Goal: Information Seeking & Learning: Understand process/instructions

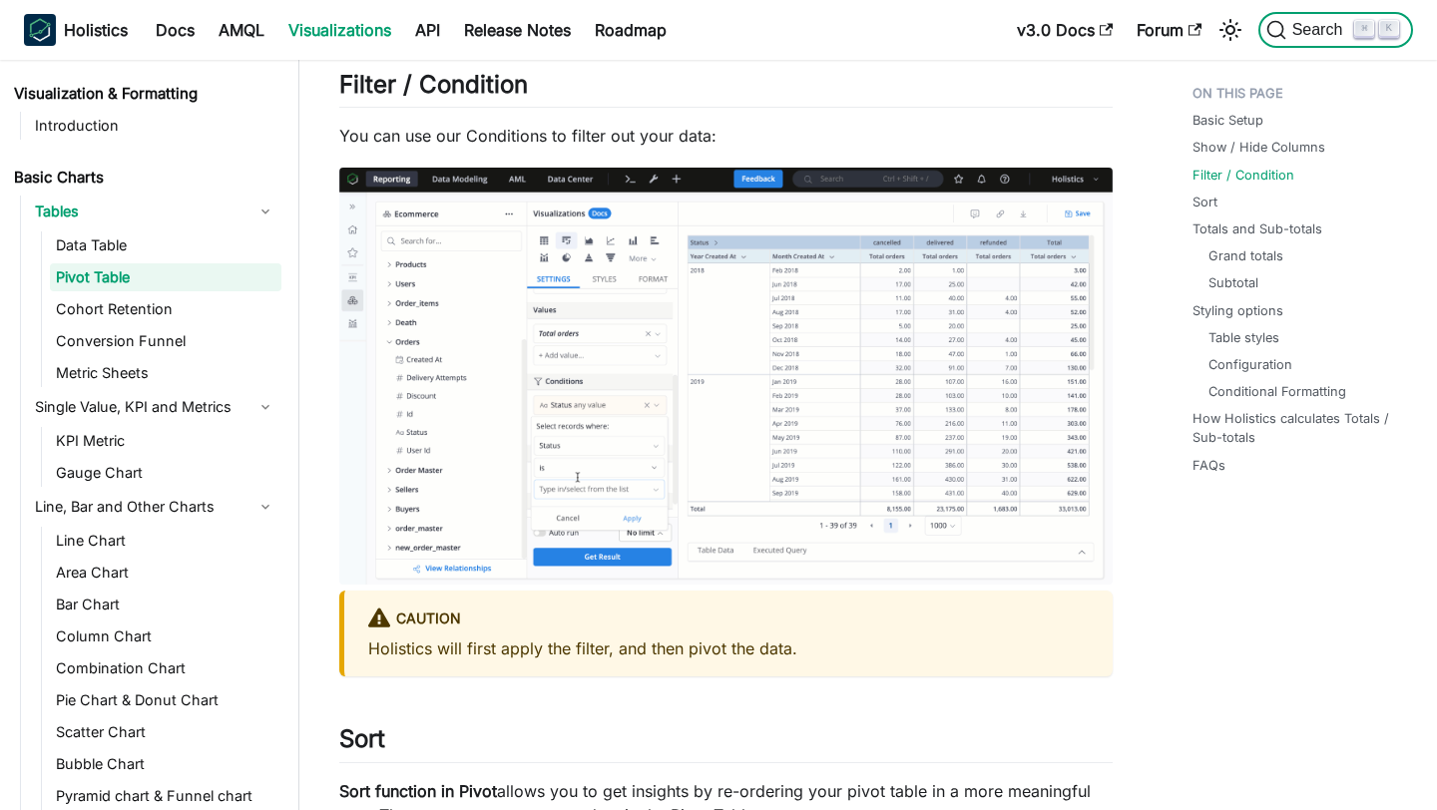
click at [1319, 28] on span "Search" at bounding box center [1320, 30] width 69 height 18
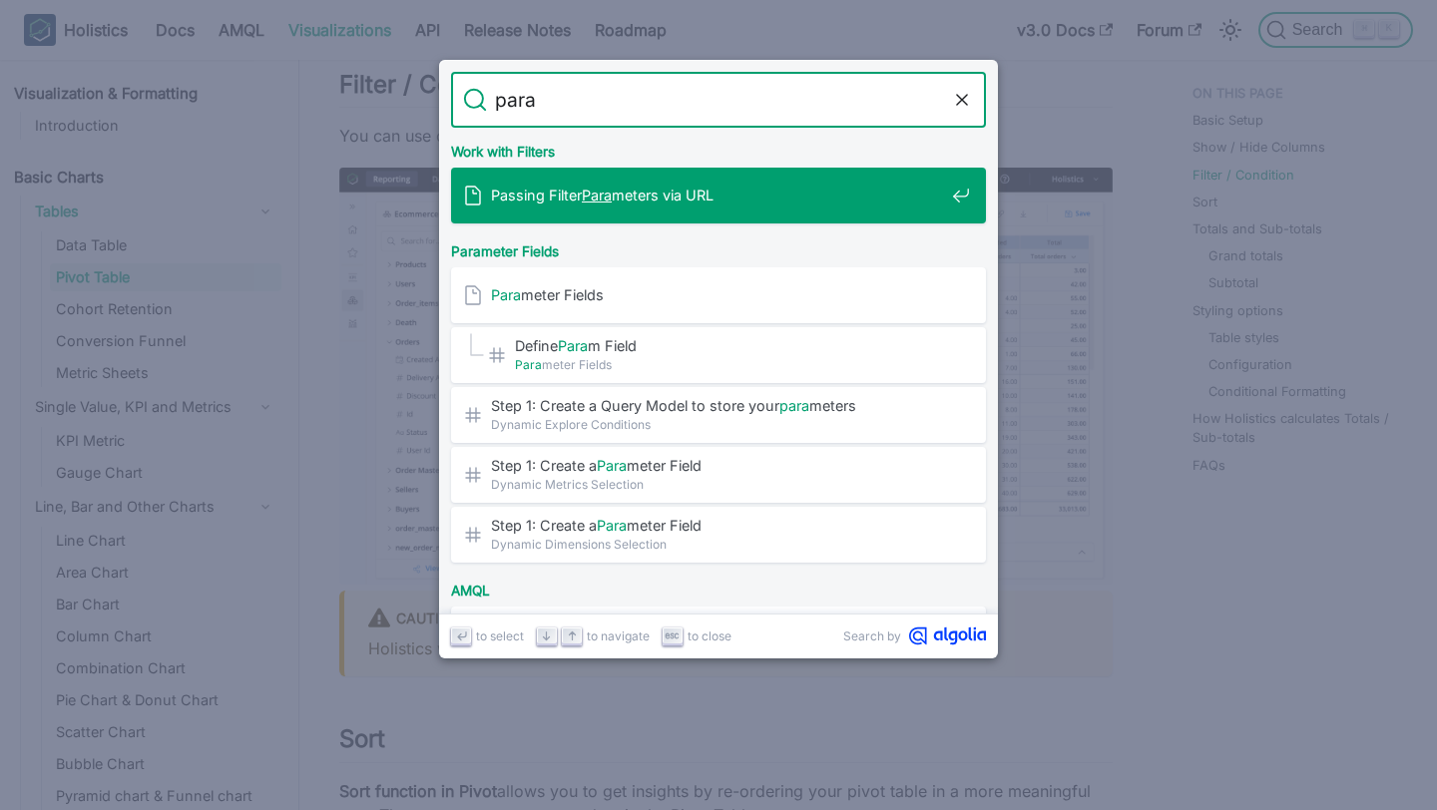
type input "param"
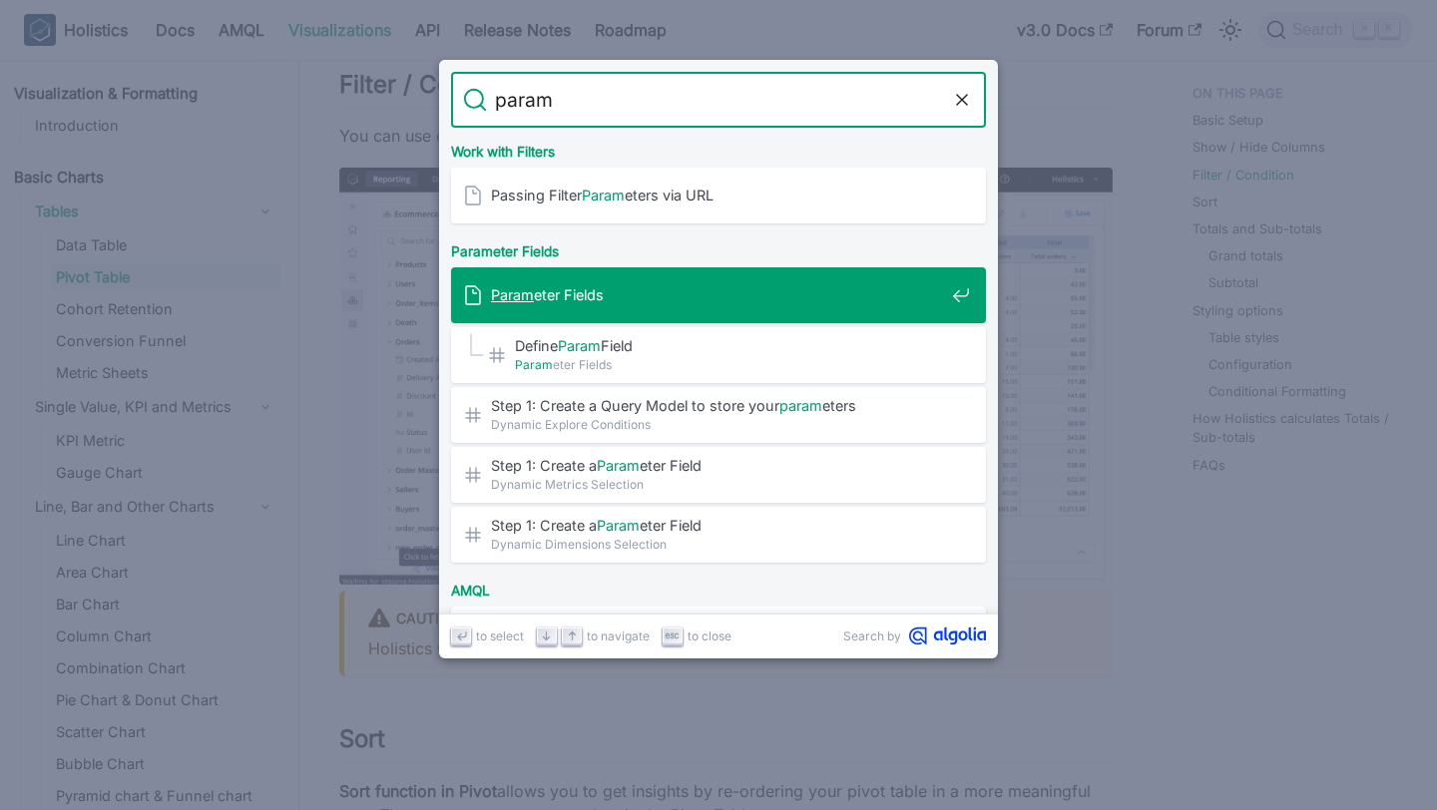
click at [670, 300] on span "Param eter Fields" at bounding box center [717, 294] width 453 height 19
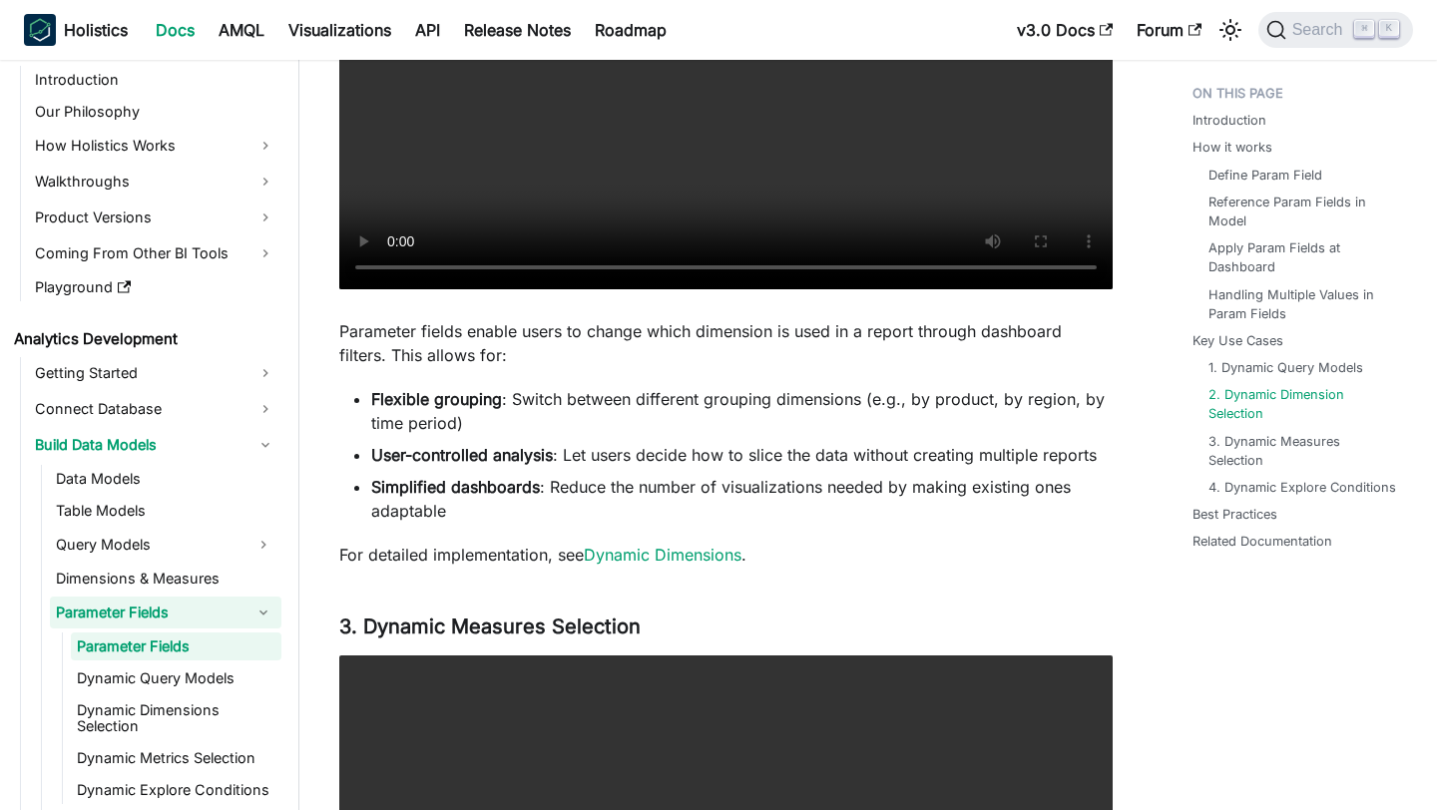
scroll to position [4294, 0]
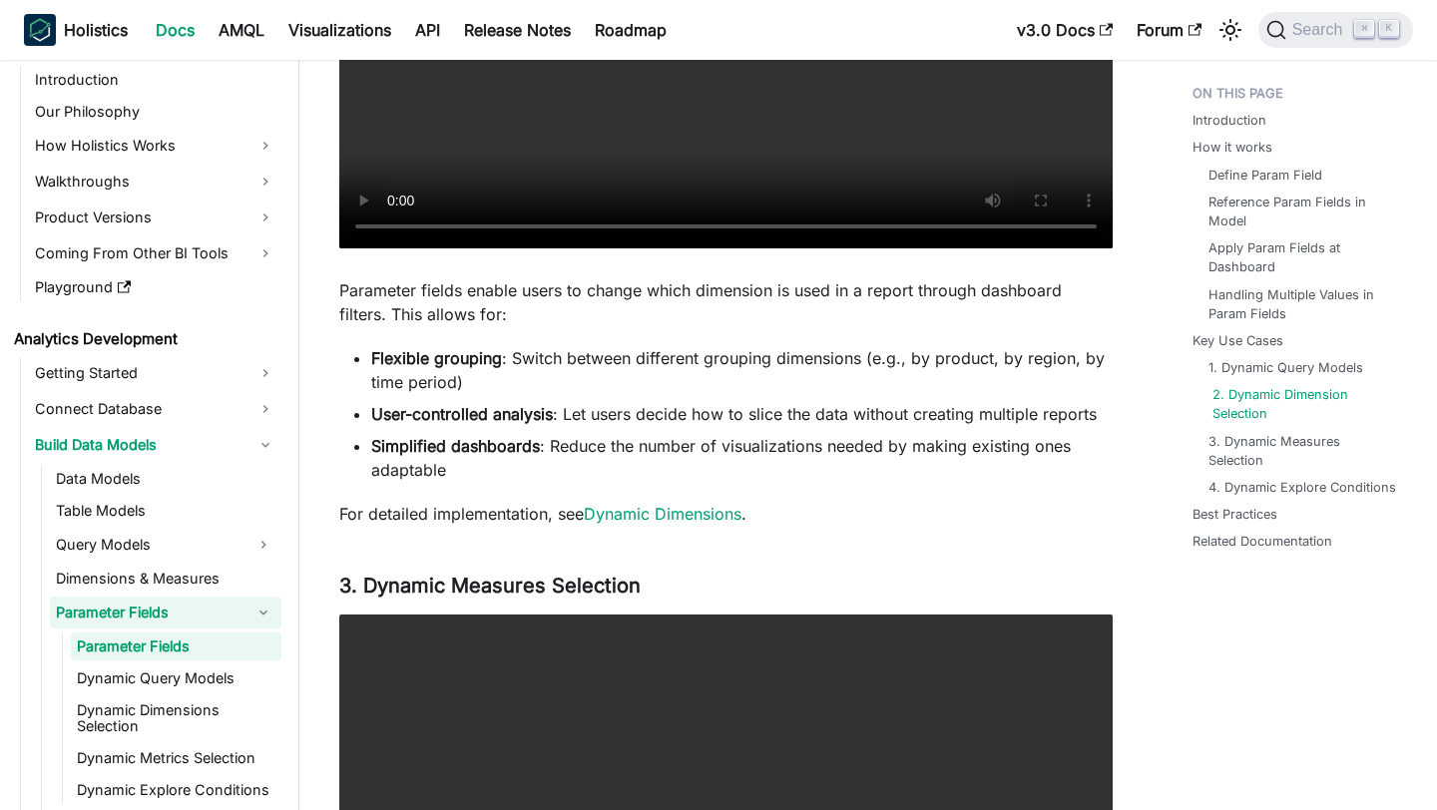
click at [1255, 406] on link "2. Dynamic Dimension Selection" at bounding box center [1307, 404] width 189 height 38
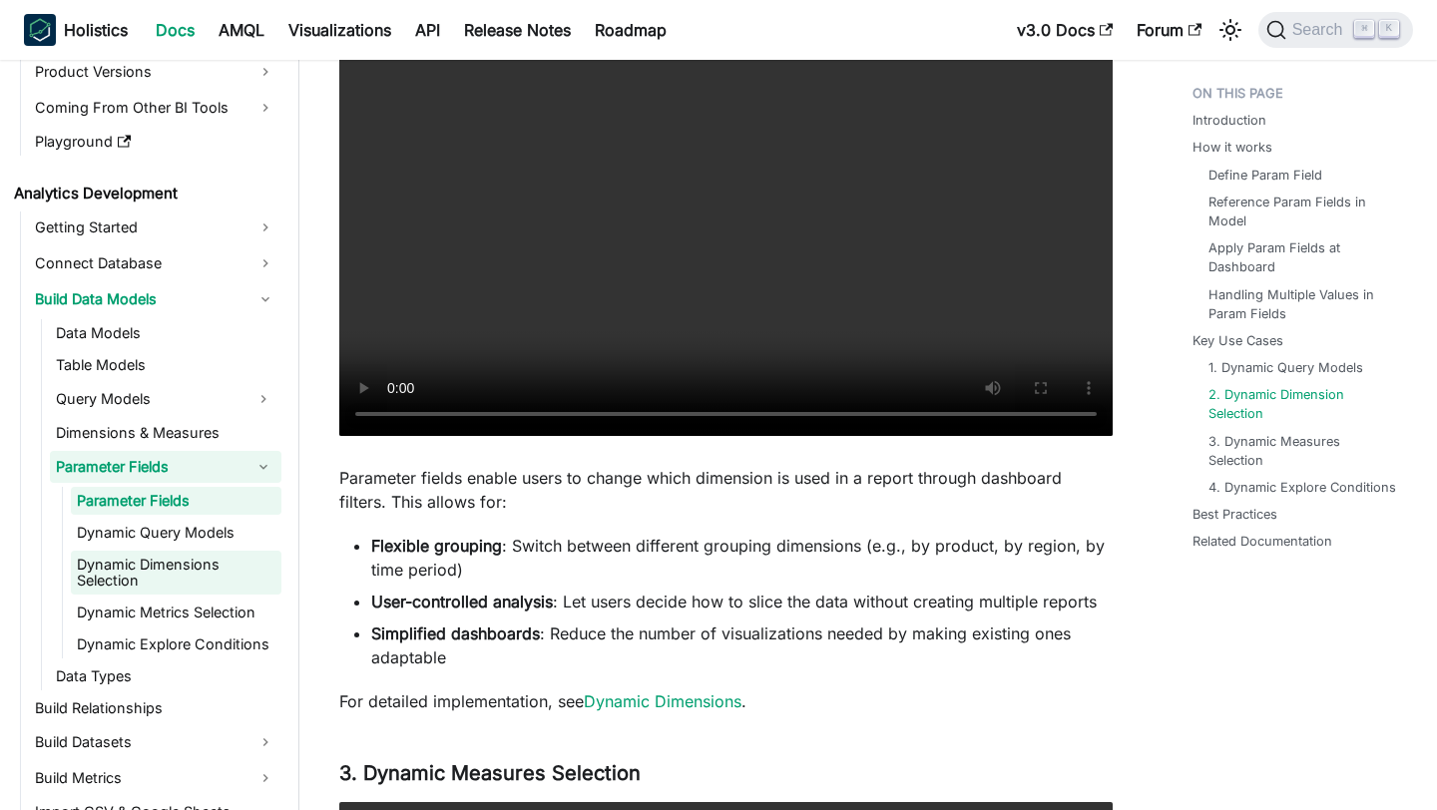
scroll to position [193, 0]
click at [134, 557] on link "Dynamic Dimensions Selection" at bounding box center [176, 572] width 211 height 44
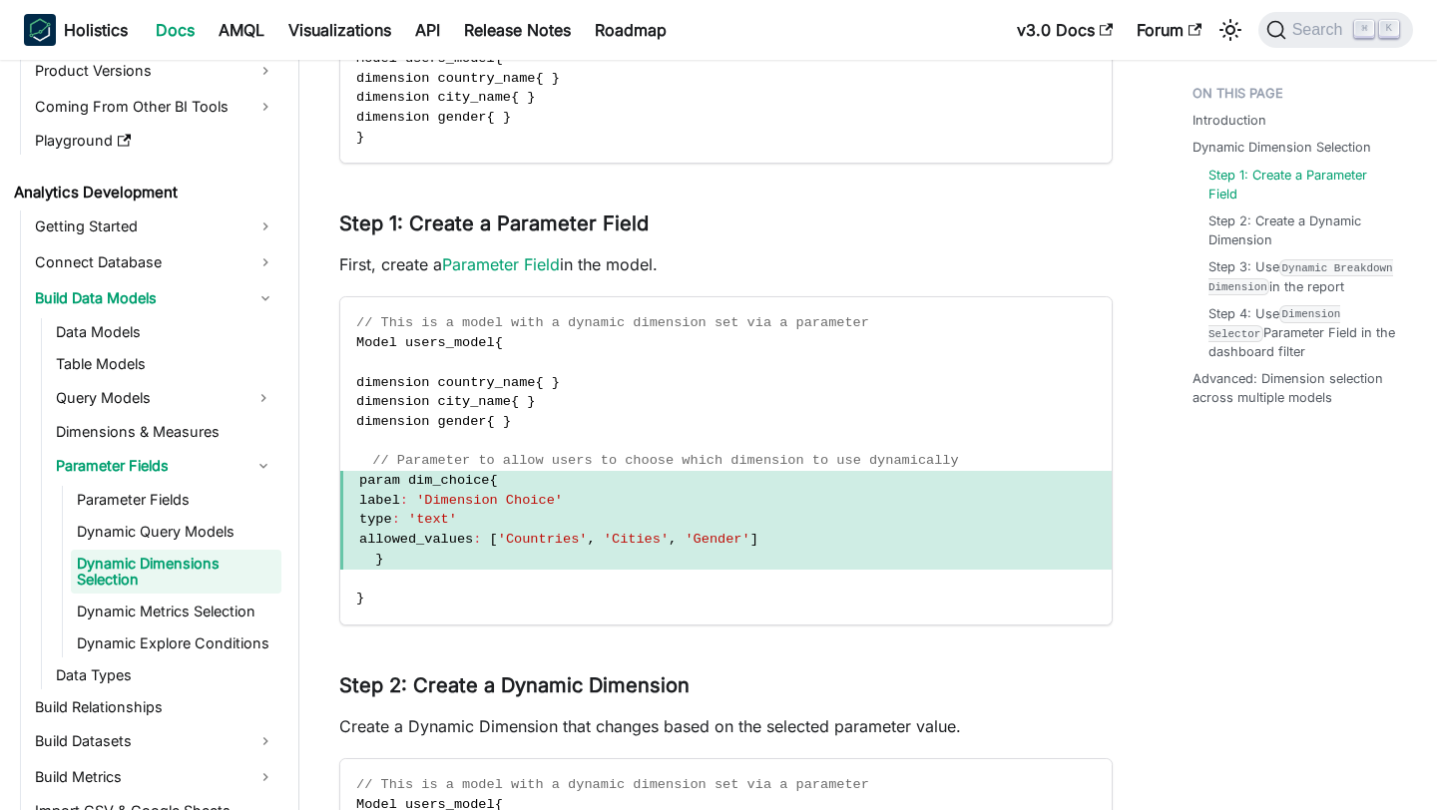
scroll to position [2338, 0]
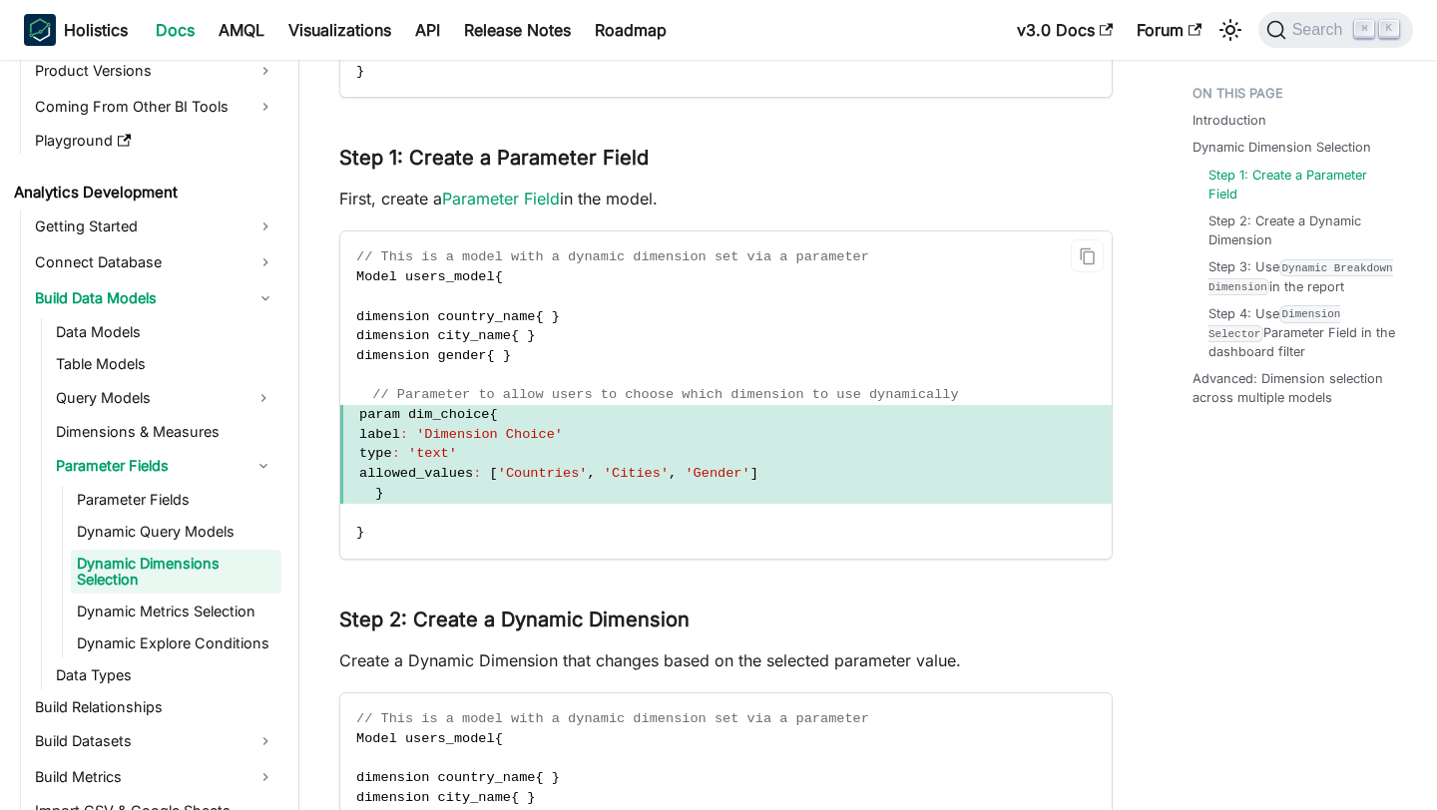
click at [435, 419] on span "param dim_choice" at bounding box center [424, 414] width 131 height 15
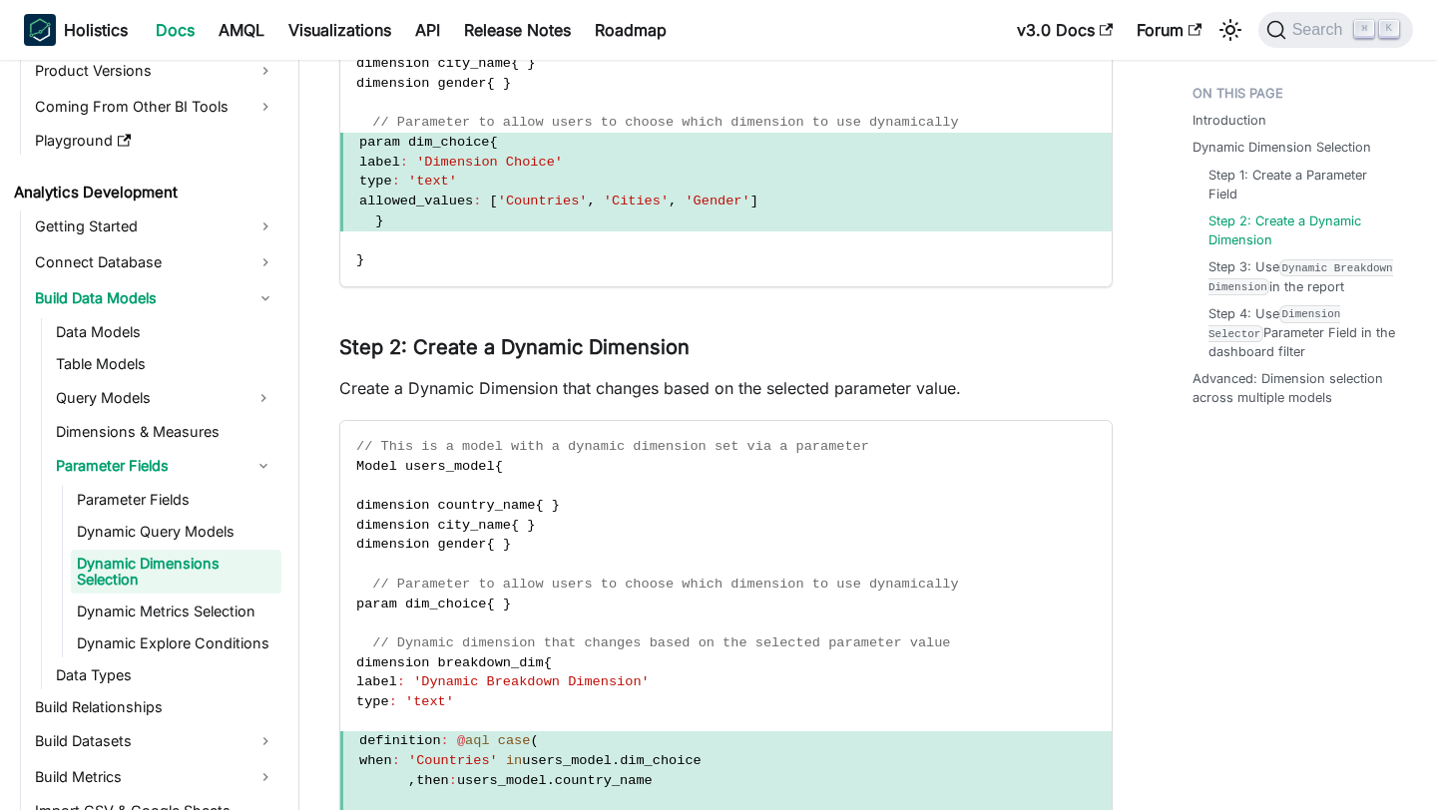
scroll to position [2613, 0]
click at [378, 137] on span "param dim_choice" at bounding box center [424, 140] width 131 height 15
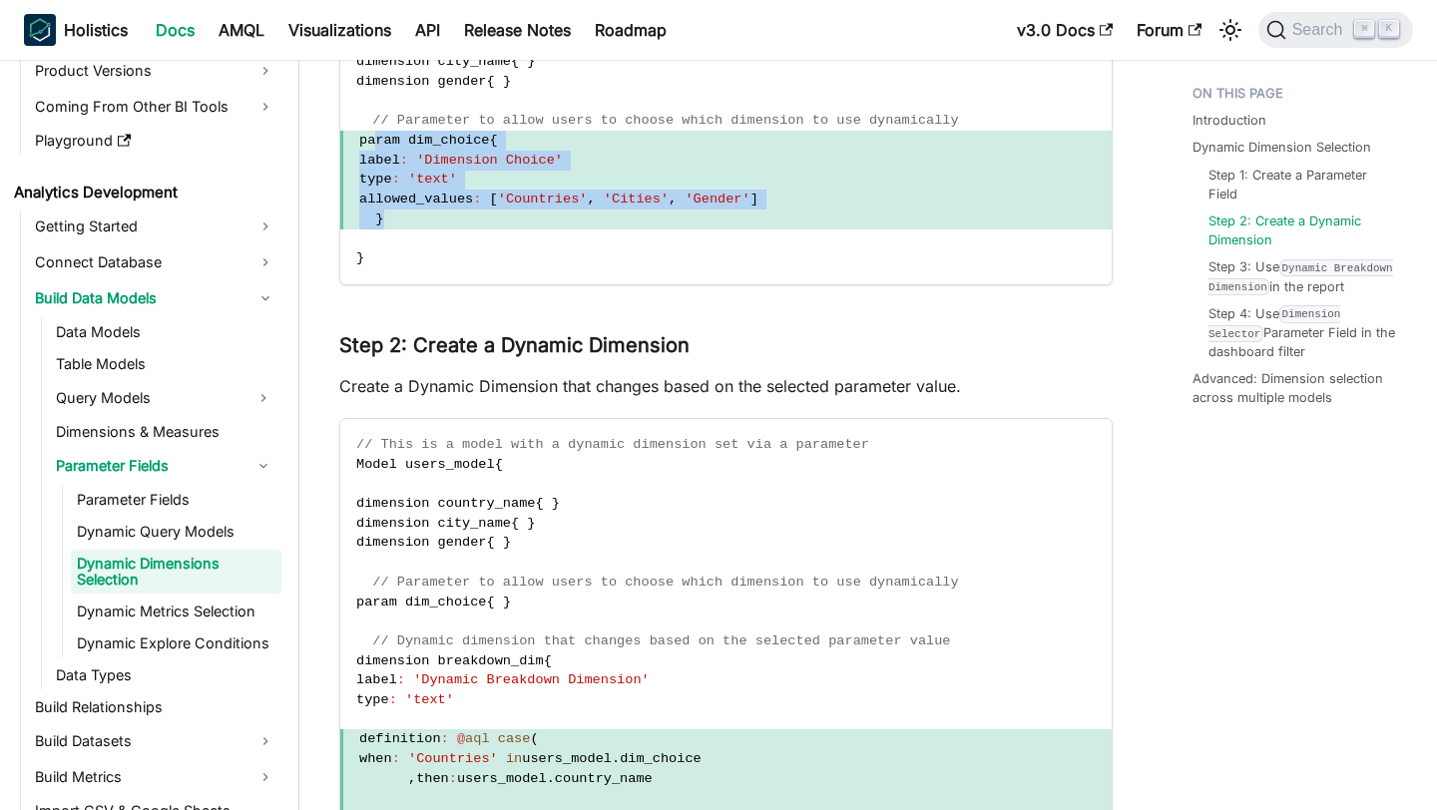
drag, startPoint x: 375, startPoint y: 147, endPoint x: 393, endPoint y: 223, distance: 77.9
click at [393, 223] on code "// This is a model with a dynamic dimension set via a parameter Model users_mod…" at bounding box center [725, 120] width 771 height 327
copy code "param dim_choice { label : 'Dimension Choice' type : 'text' allowed_values : [ …"
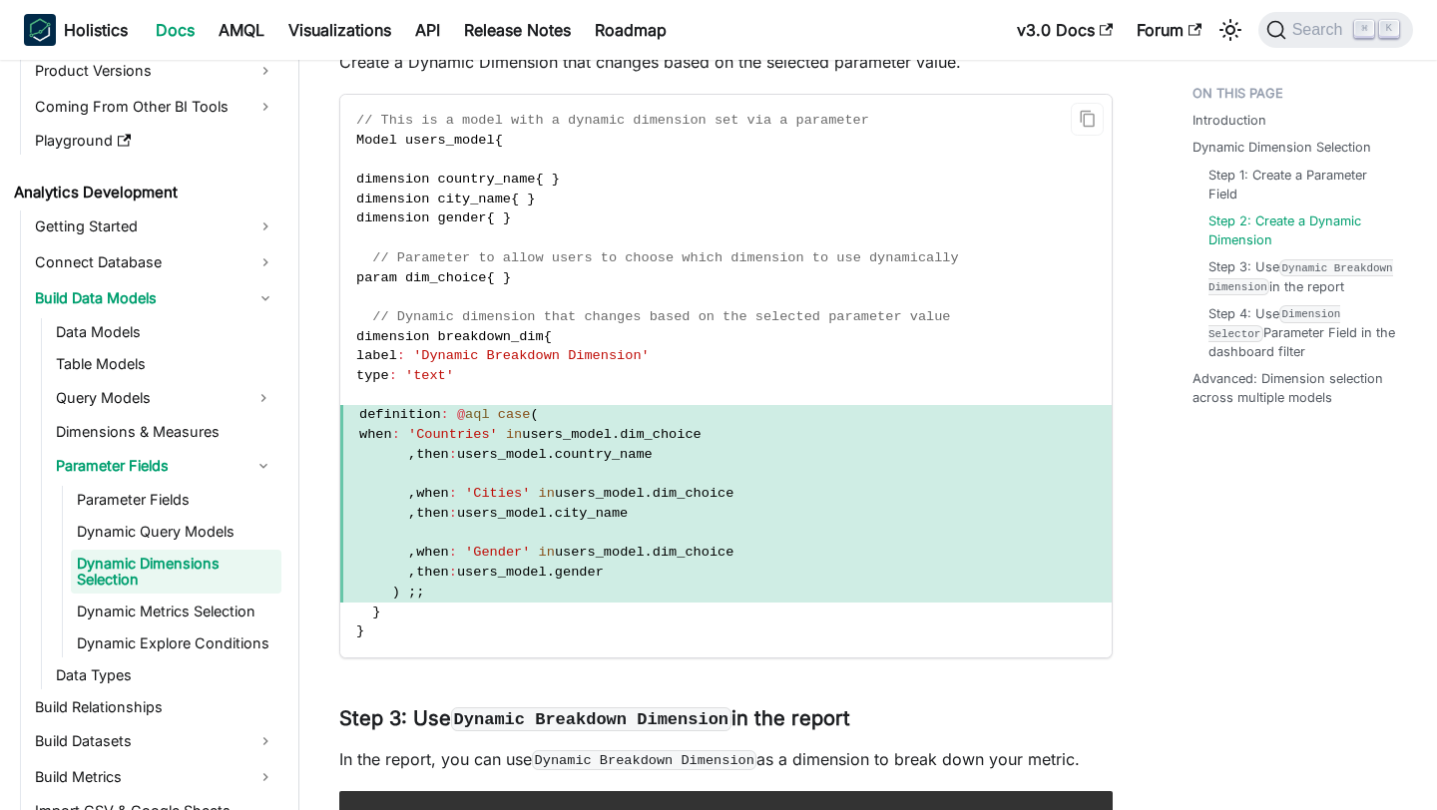
scroll to position [2938, 0]
click at [407, 457] on span at bounding box center [383, 453] width 49 height 15
click at [393, 412] on span "definition" at bounding box center [400, 413] width 82 height 15
click at [380, 346] on code "// This is a model with a dynamic dimension set via a parameter Model users_mod…" at bounding box center [725, 375] width 771 height 563
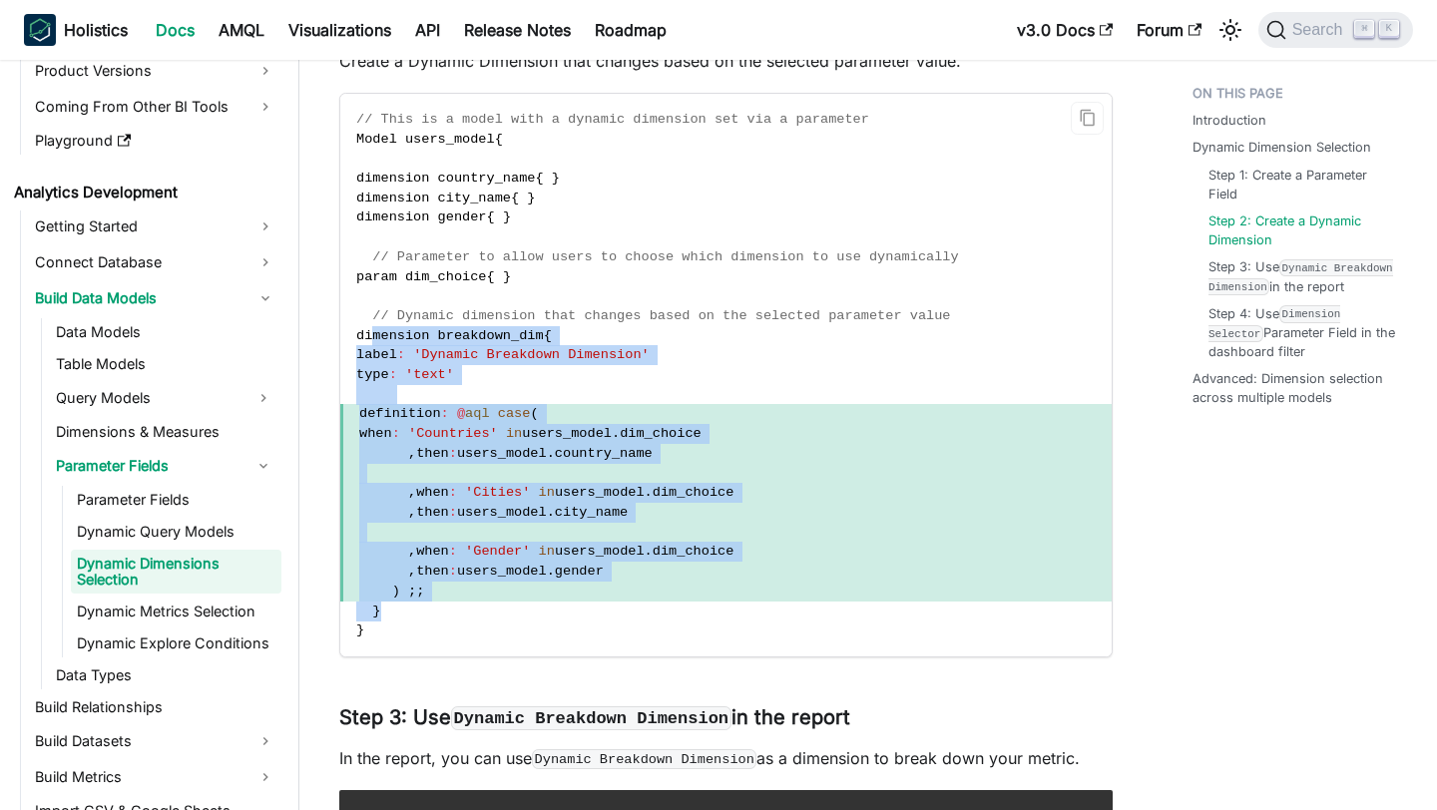
drag, startPoint x: 374, startPoint y: 338, endPoint x: 433, endPoint y: 604, distance: 271.9
click at [433, 604] on code "// This is a model with a dynamic dimension set via a parameter Model users_mod…" at bounding box center [725, 375] width 771 height 563
copy code "dimension breakdown_dim { label : 'Dynamic Breakdown Dimension' type : 'text' d…"
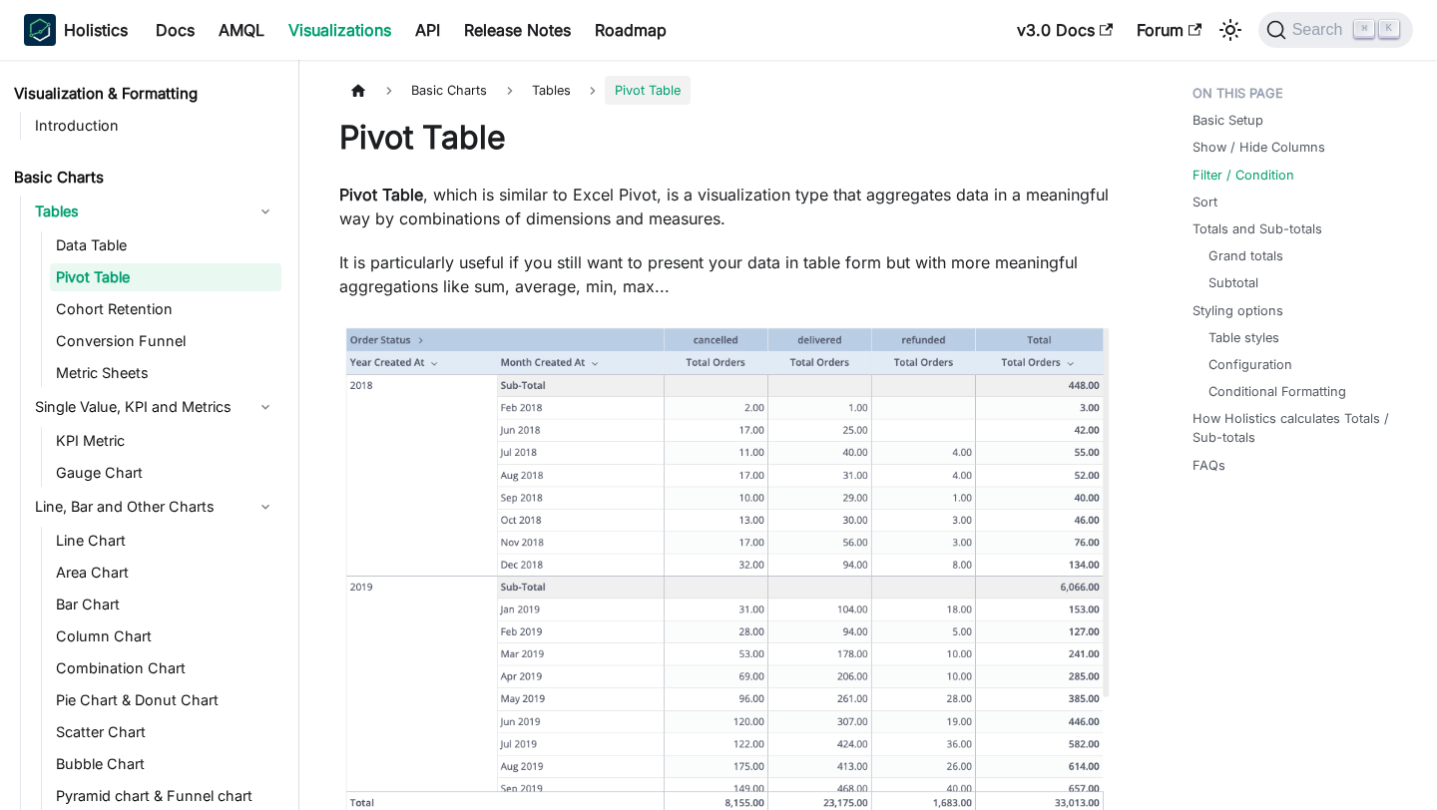
scroll to position [2562, 0]
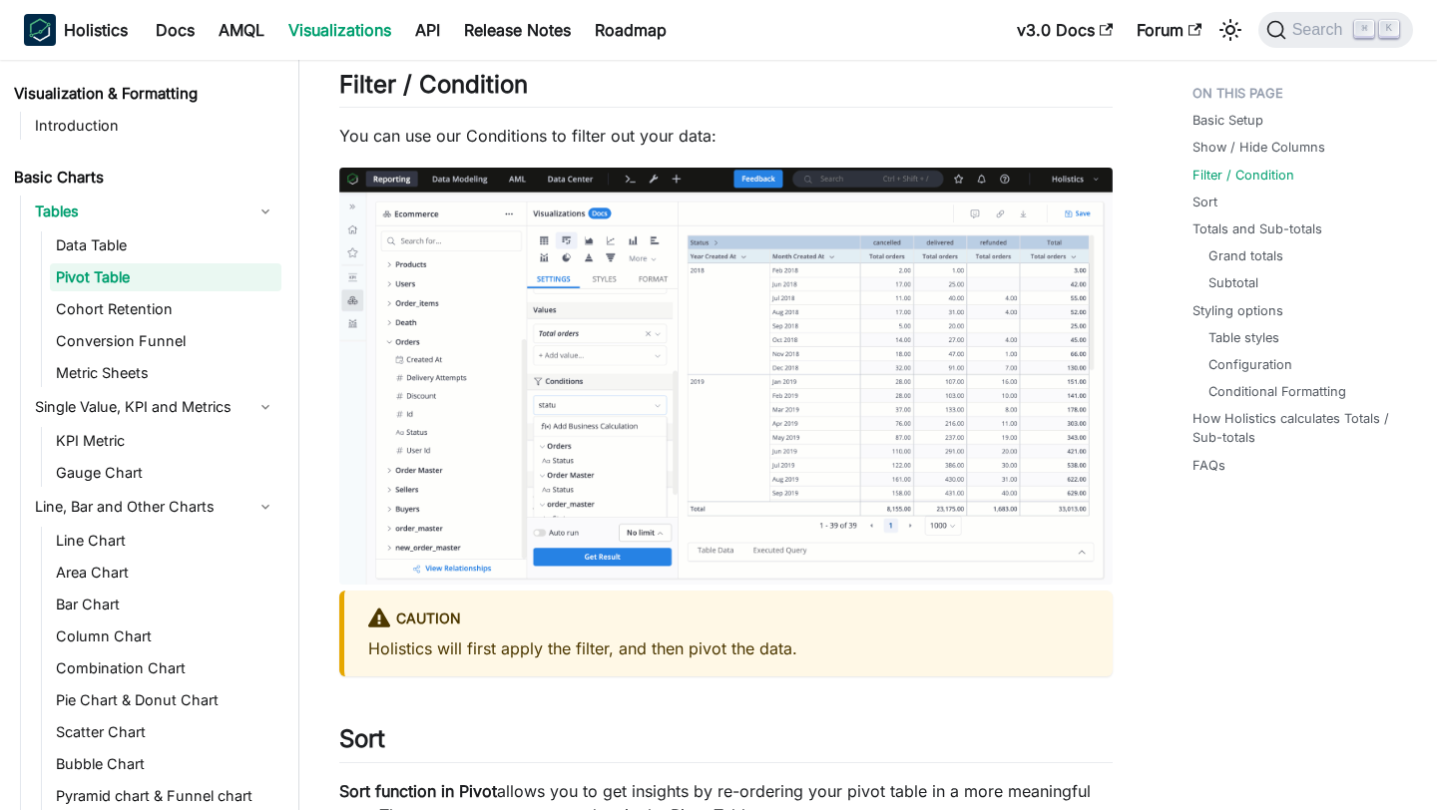
click at [1330, 30] on span "Search" at bounding box center [1320, 30] width 69 height 18
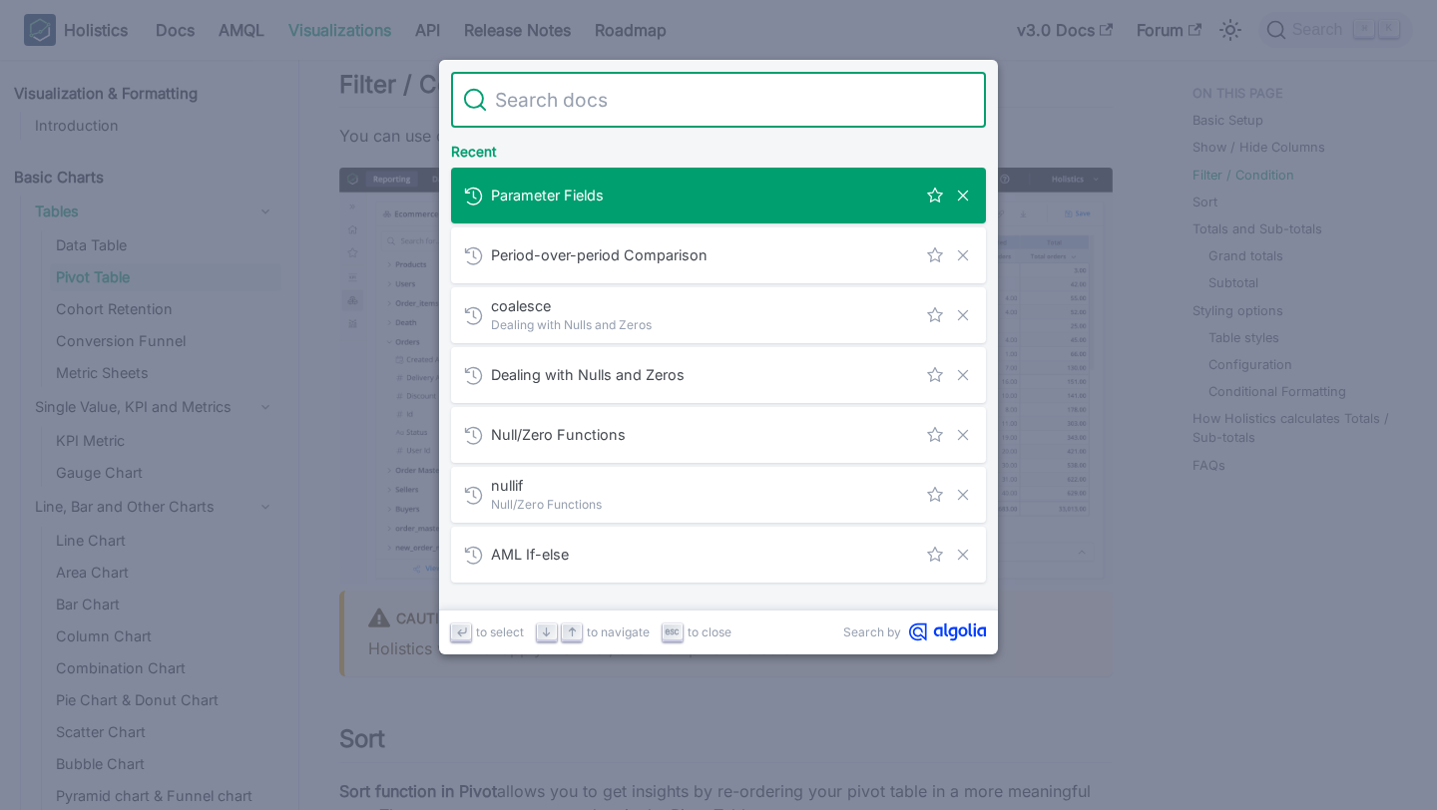
scroll to position [0, 0]
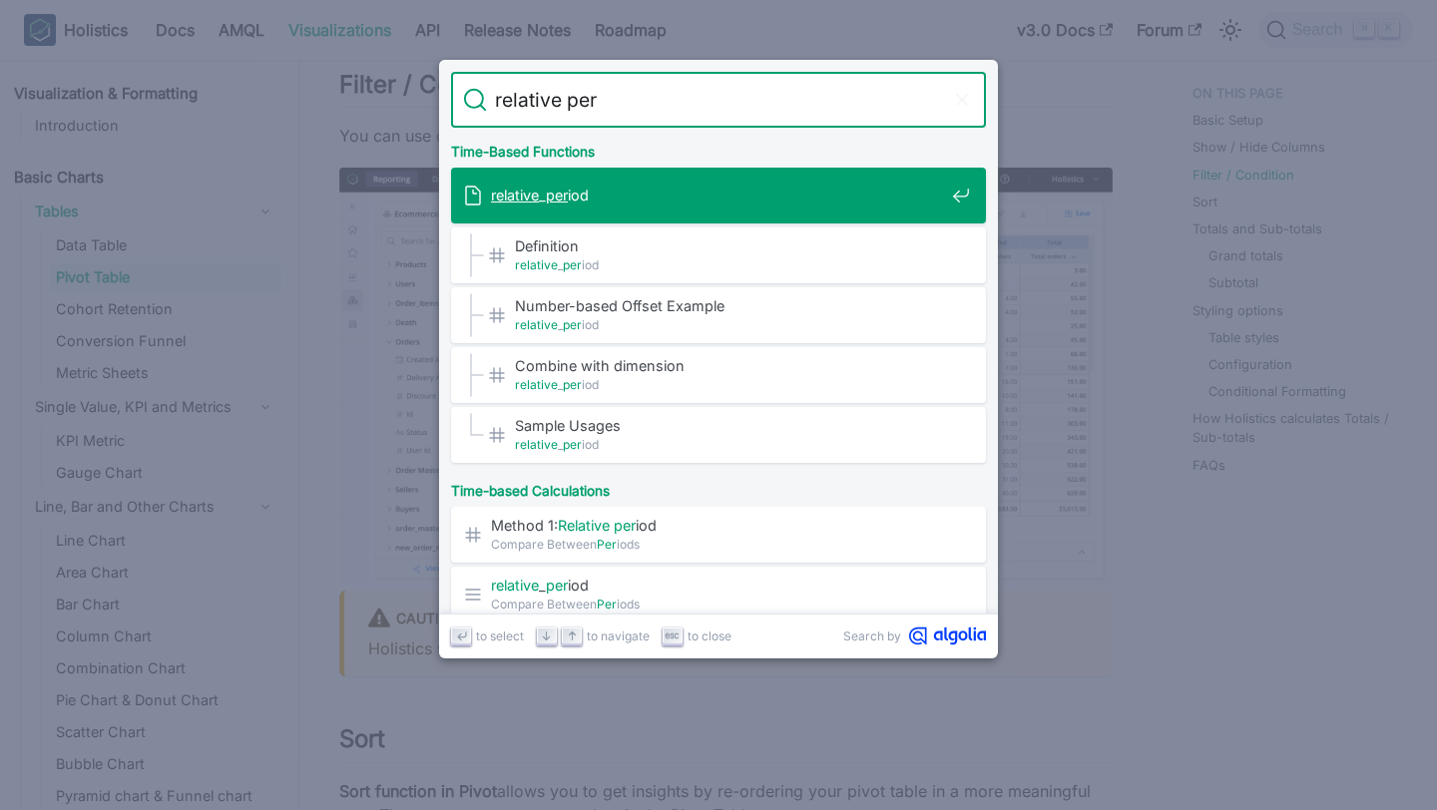
type input "relative peri"
click at [856, 202] on span "relative _ peri od" at bounding box center [717, 195] width 453 height 19
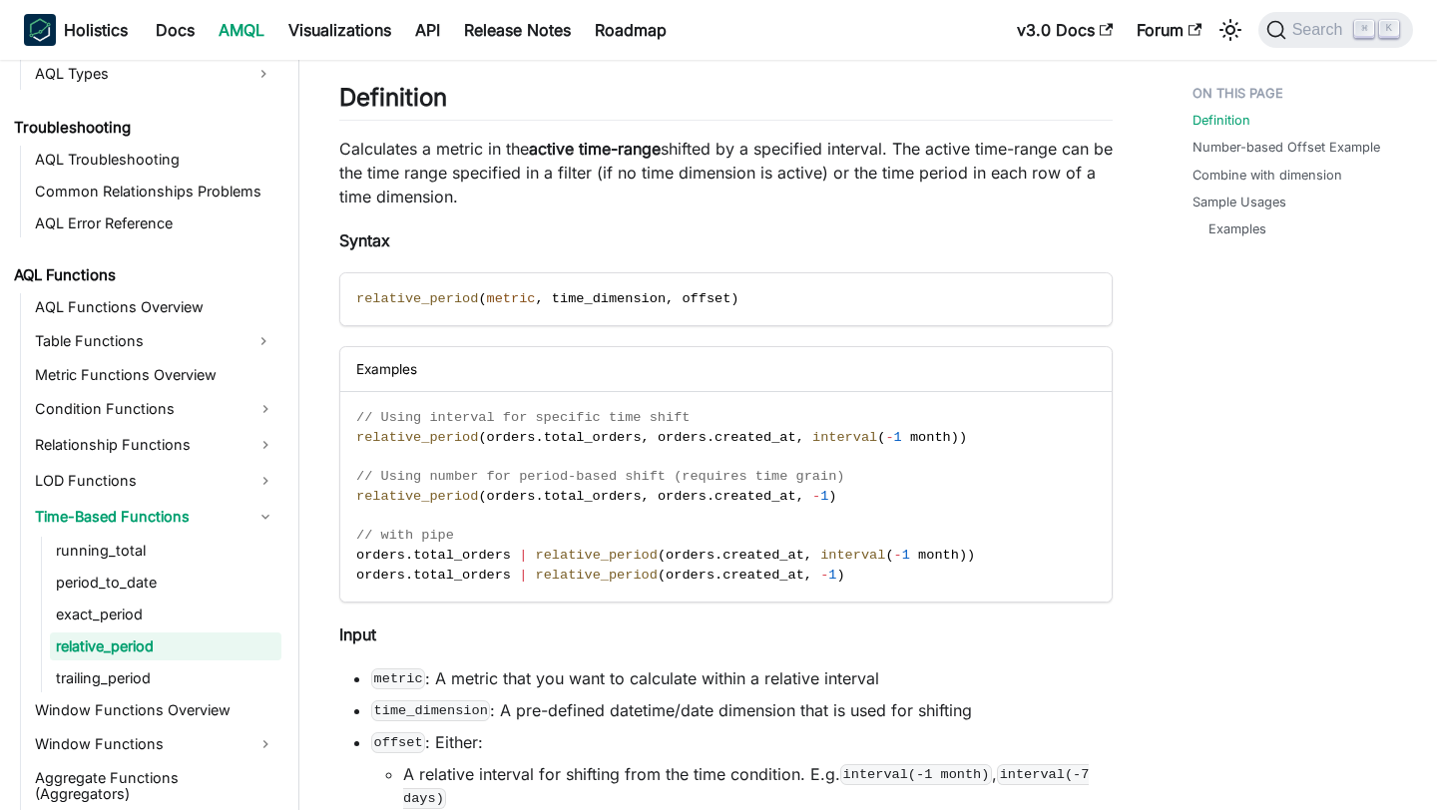
scroll to position [299, 0]
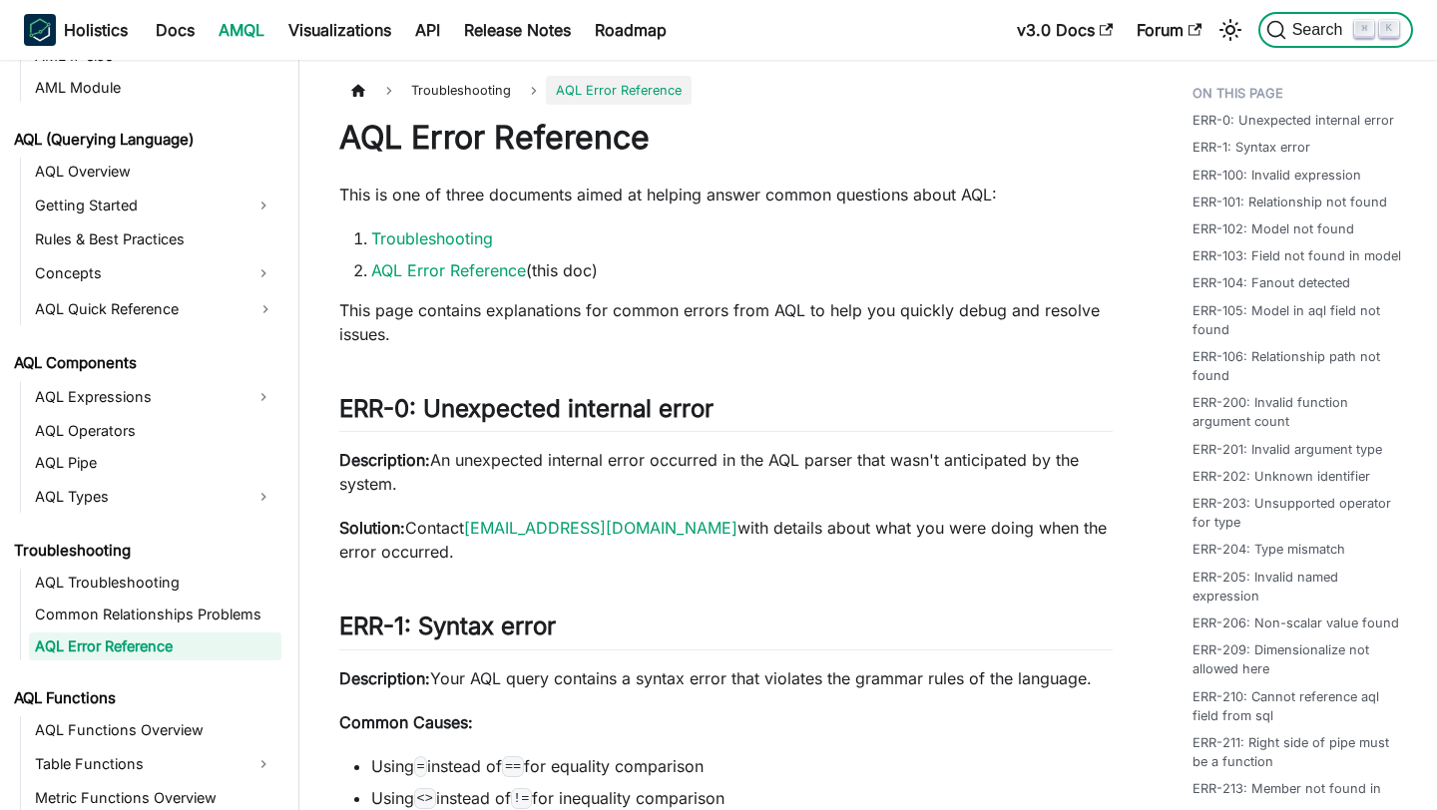
click at [1292, 25] on span "Search" at bounding box center [1320, 30] width 69 height 18
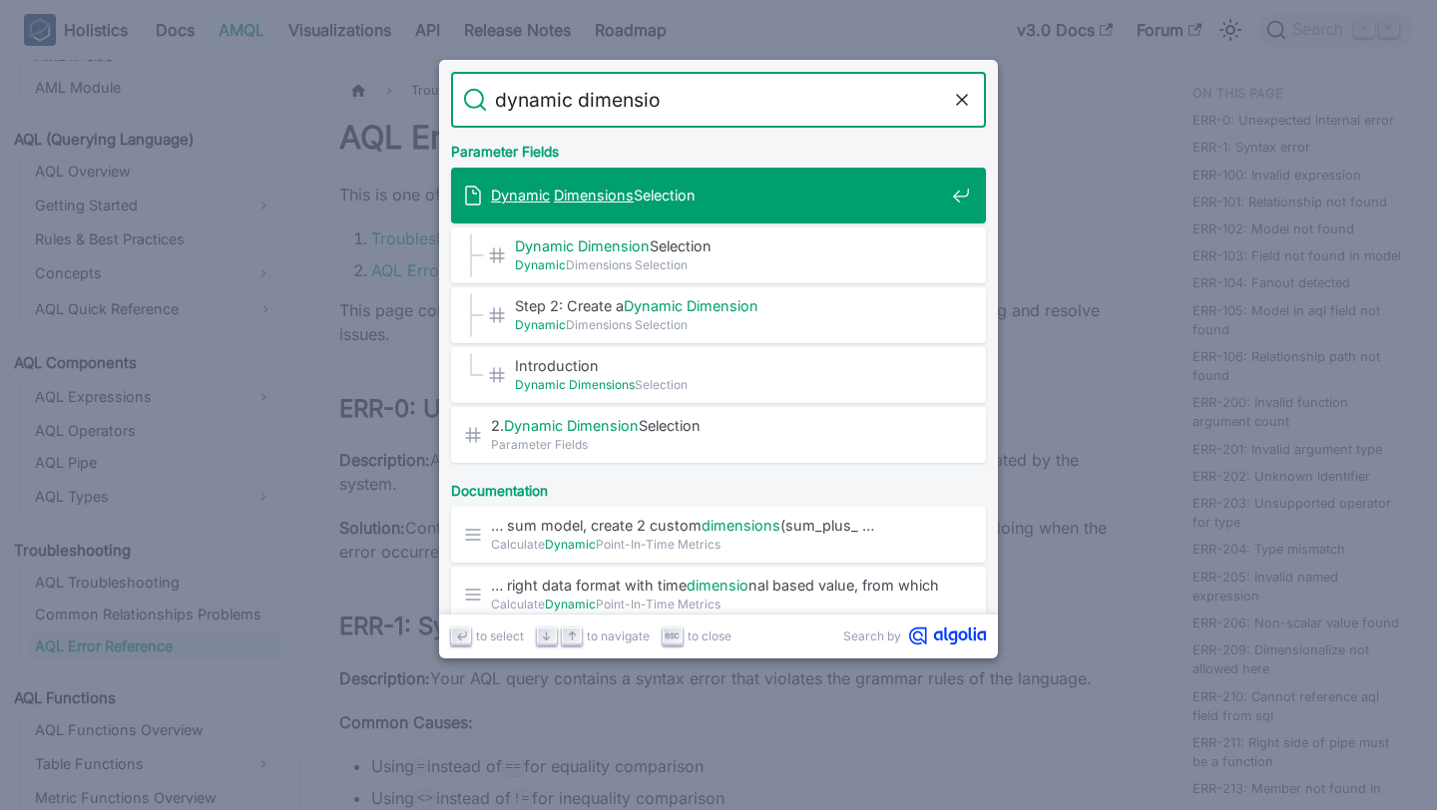
type input "dynamic dimension"
click at [610, 199] on mark "Dimensions" at bounding box center [594, 195] width 80 height 17
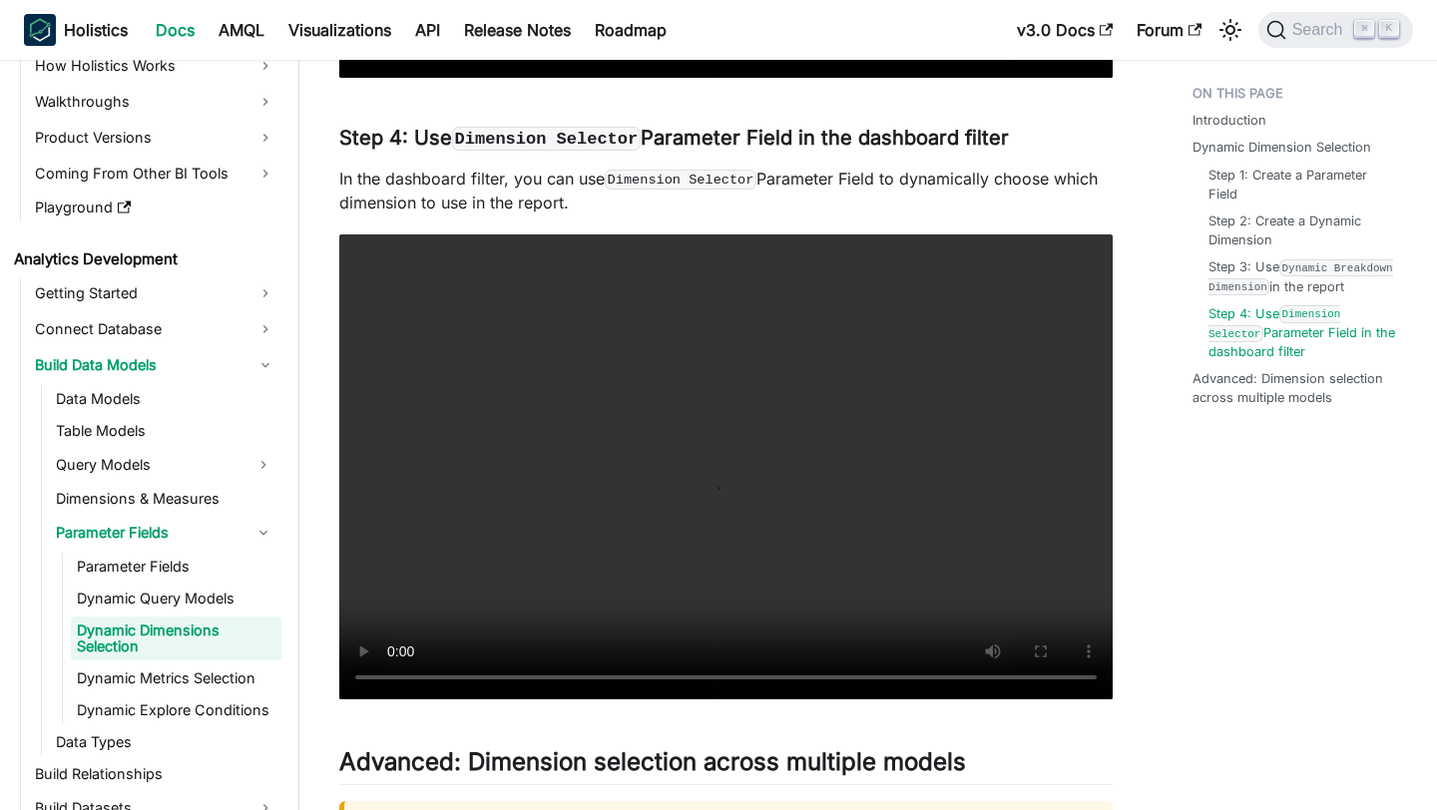
scroll to position [4493, 0]
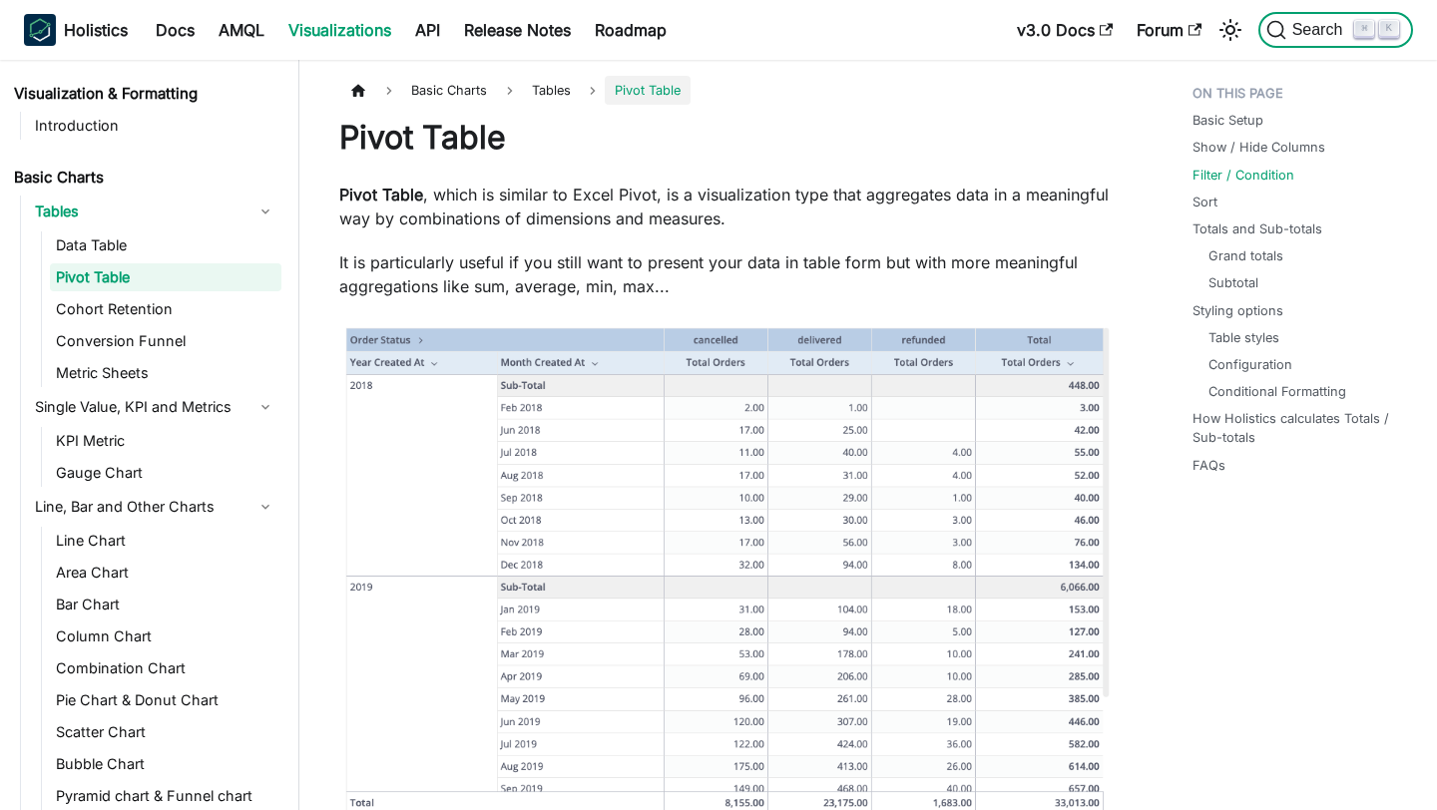
scroll to position [2562, 0]
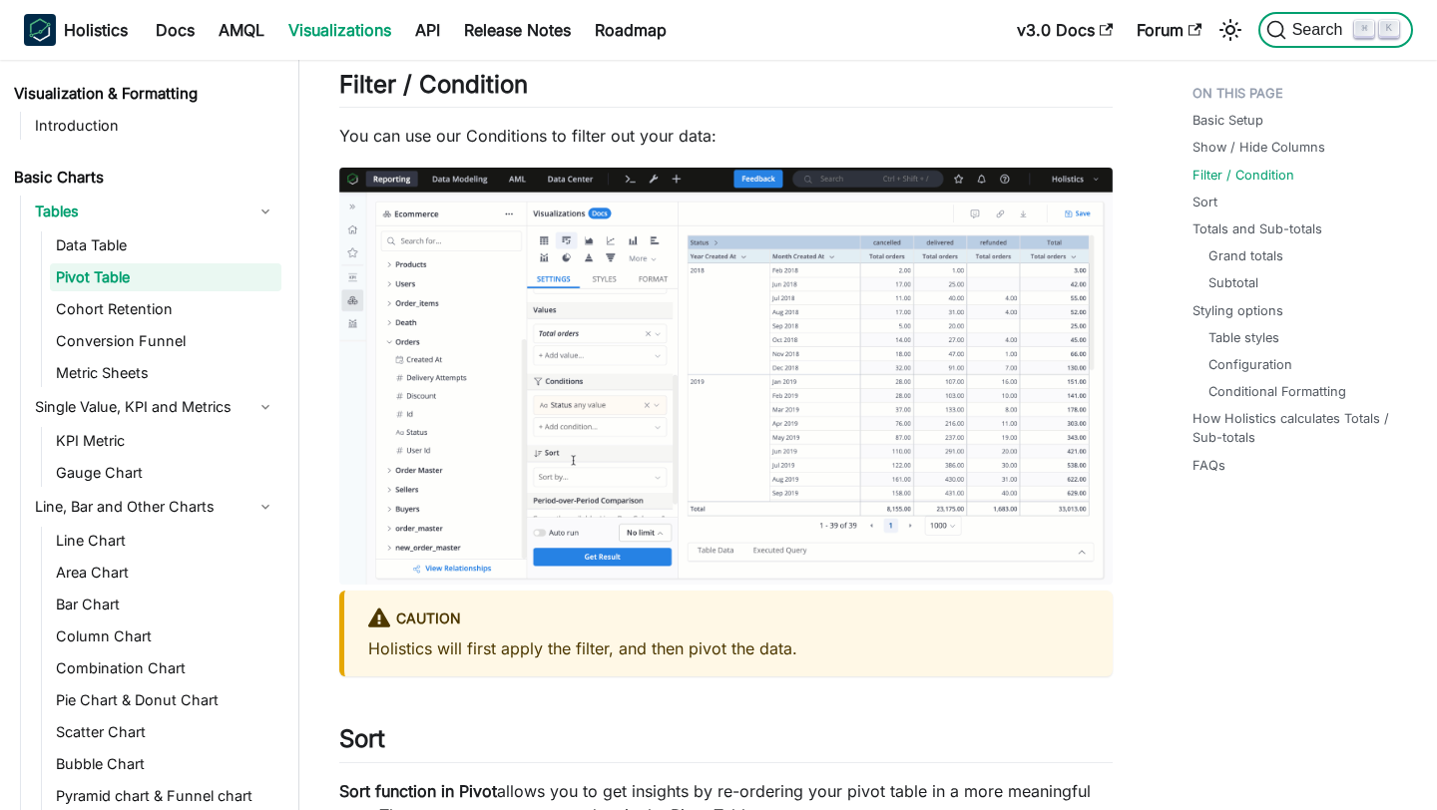
click at [1324, 25] on span "Search" at bounding box center [1320, 30] width 69 height 18
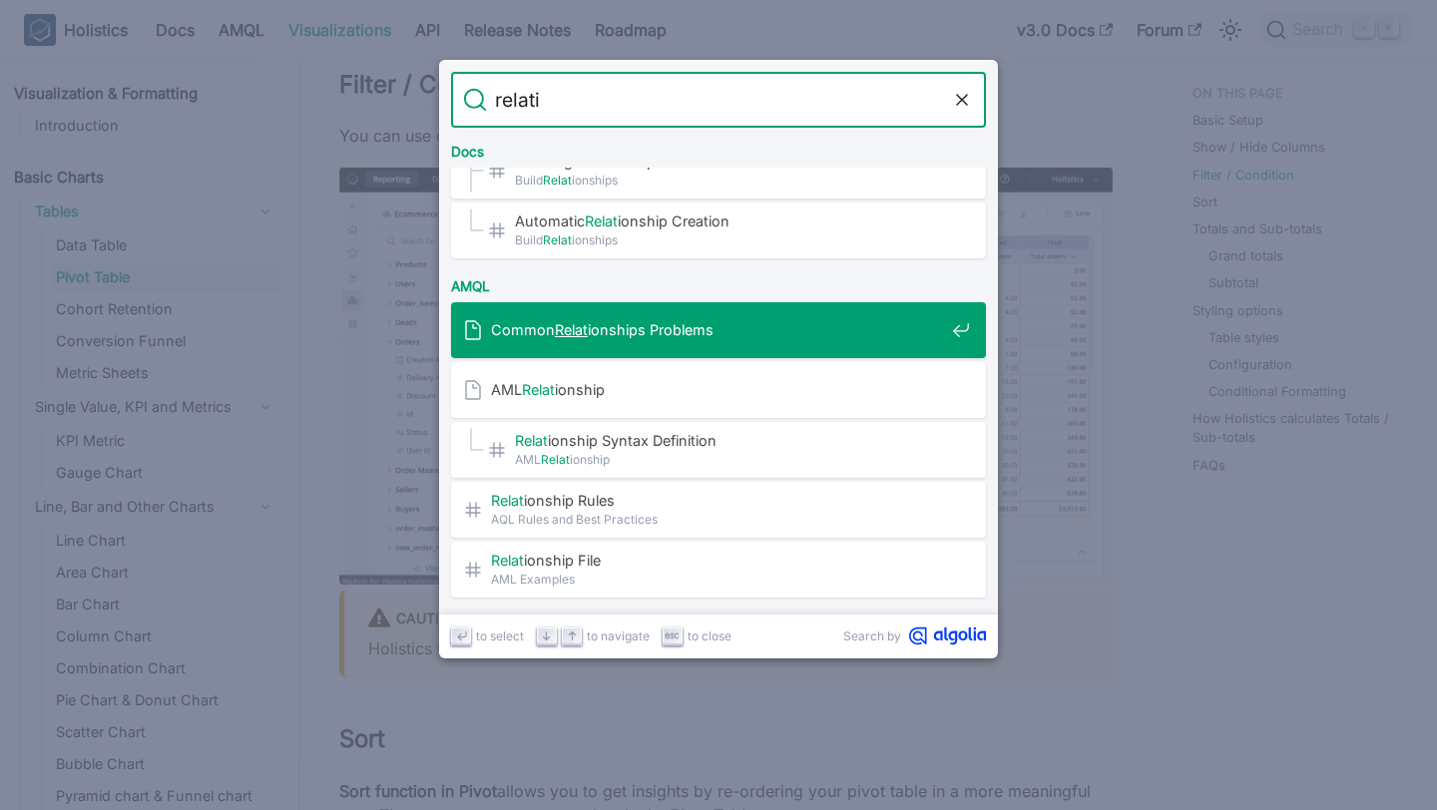
scroll to position [0, 0]
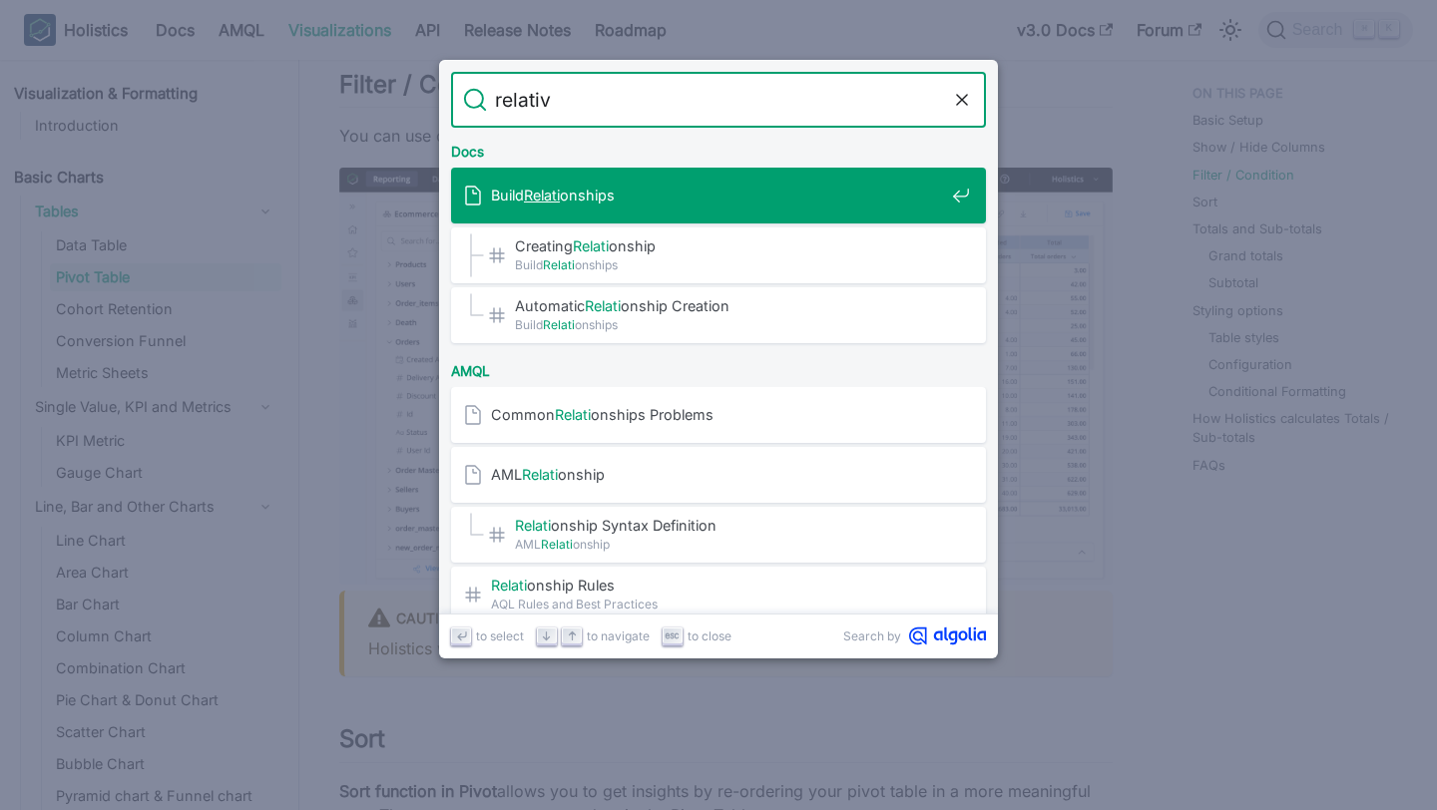
type input "relative"
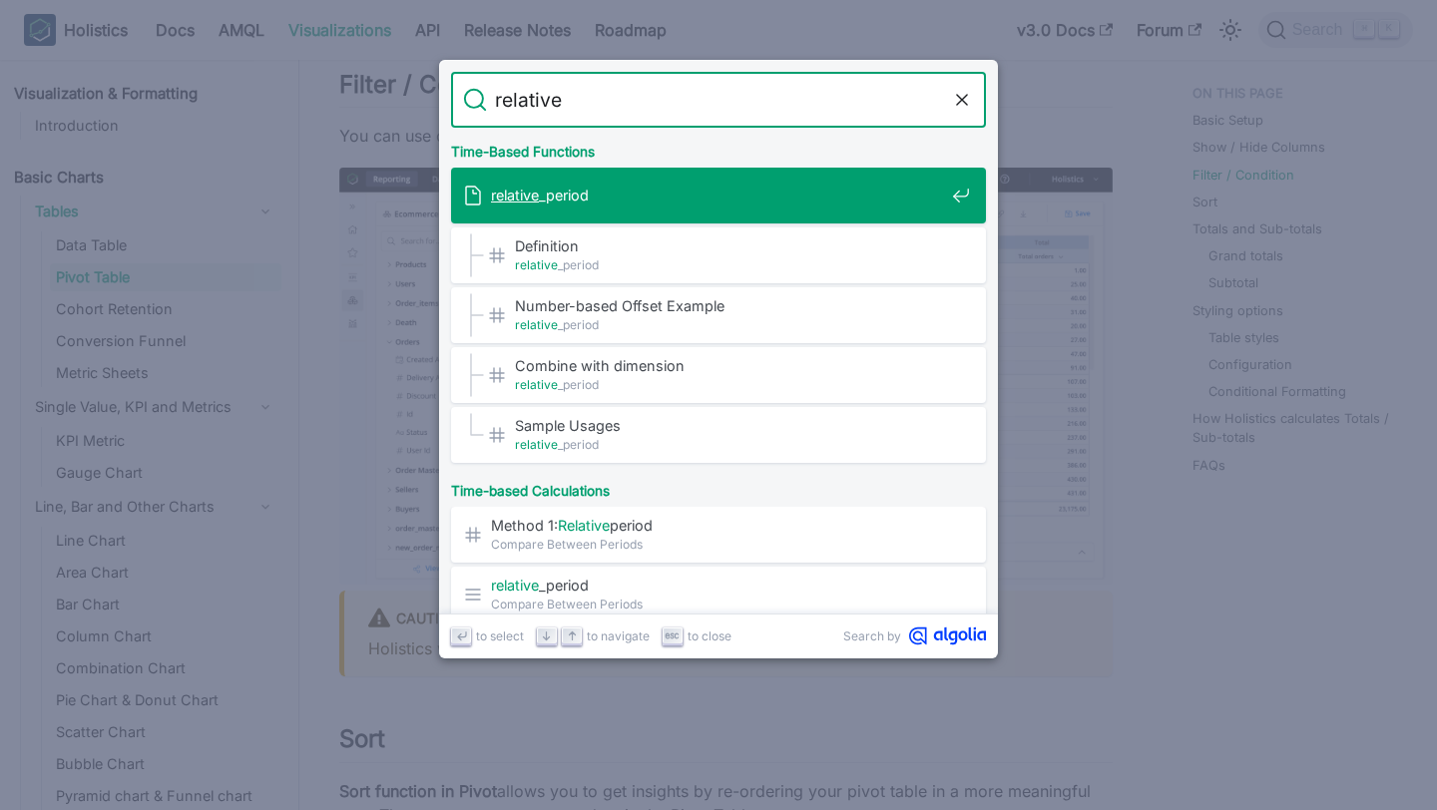
click at [642, 191] on span "relative _period" at bounding box center [717, 195] width 453 height 19
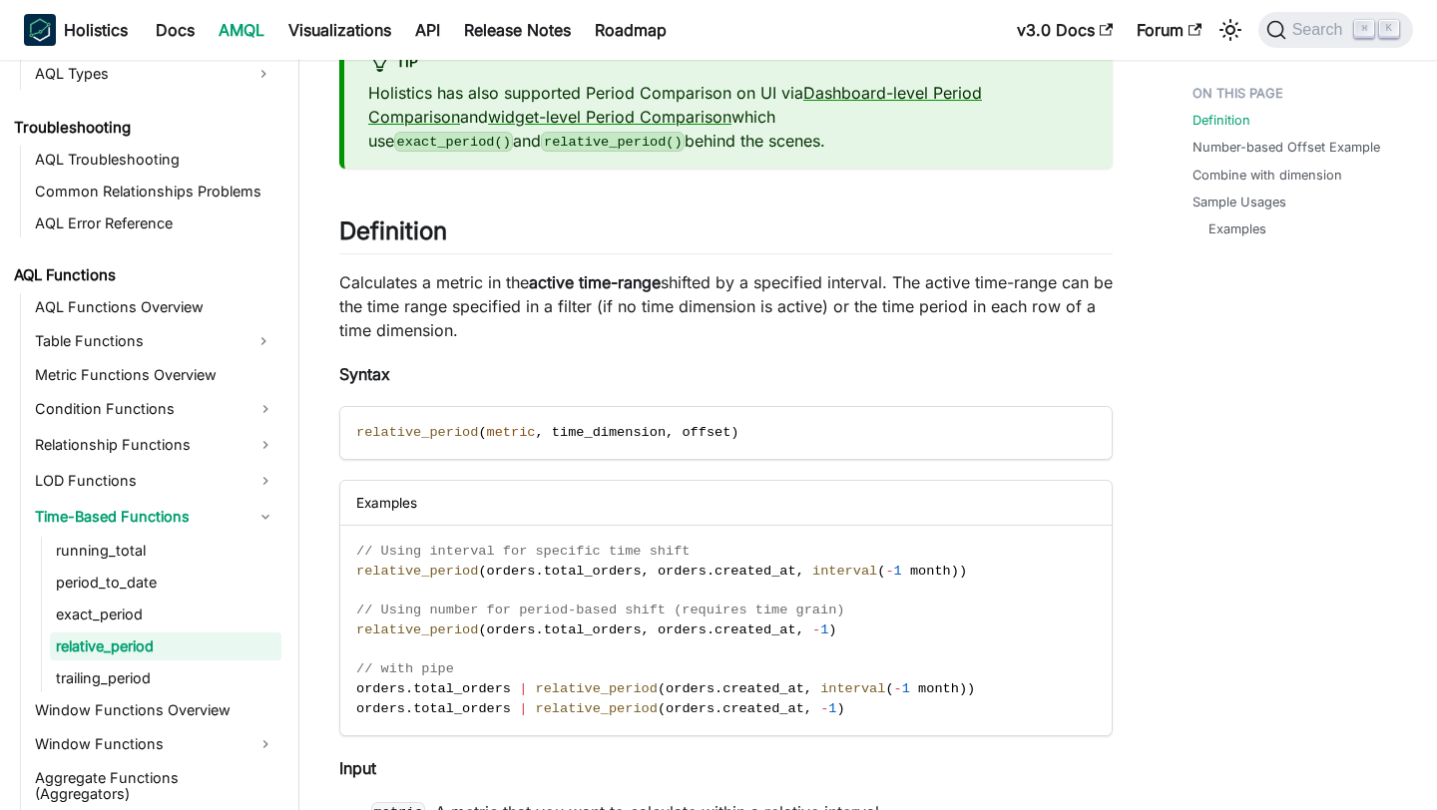
scroll to position [235, 0]
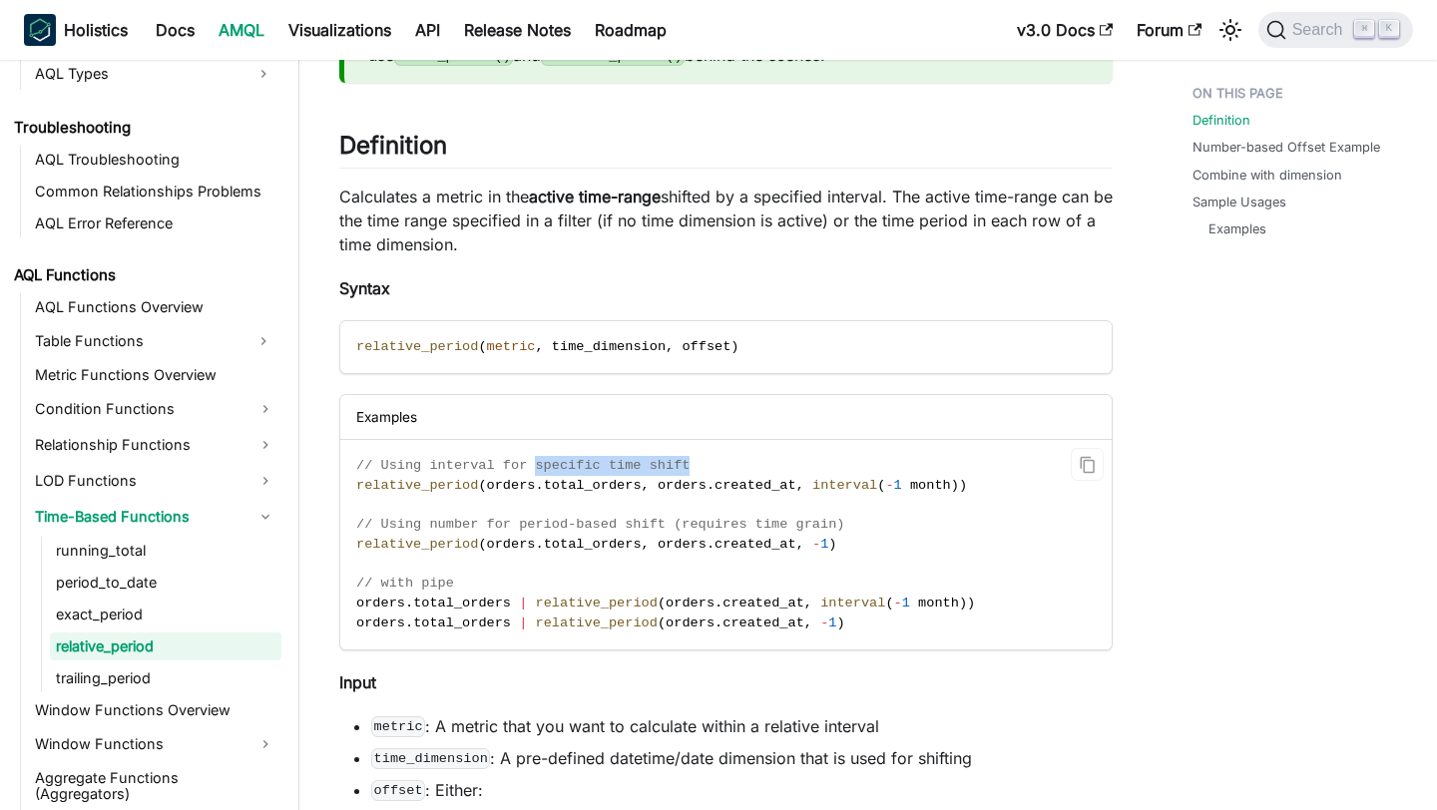
drag, startPoint x: 703, startPoint y: 465, endPoint x: 538, endPoint y: 465, distance: 164.7
click at [538, 465] on code "// Using interval for specific time shift relative_period ( orders . total_orde…" at bounding box center [725, 544] width 771 height 209
copy span "specific time shift"
click at [467, 142] on link "​" at bounding box center [458, 145] width 23 height 29
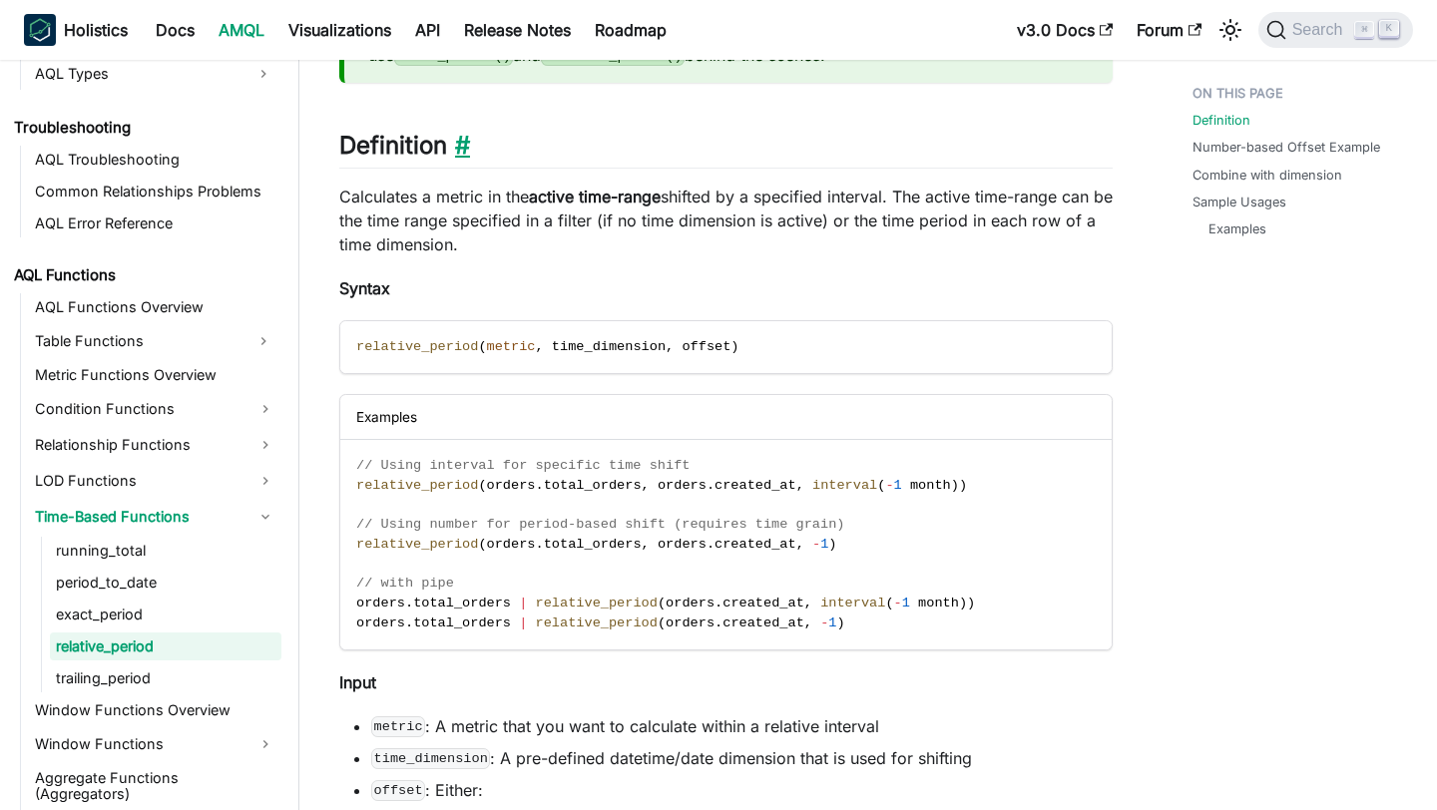
scroll to position [295, 0]
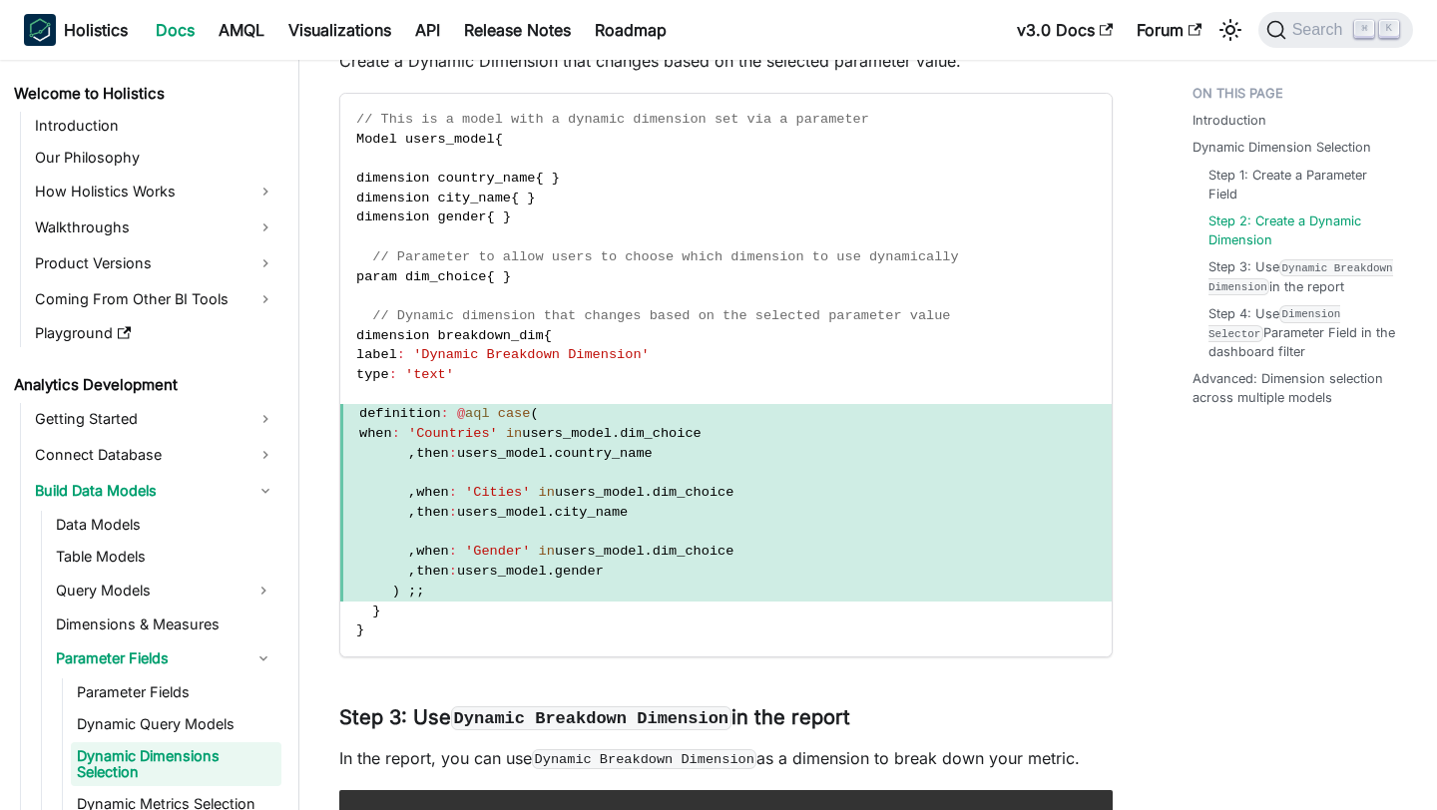
scroll to position [193, 0]
